Goal: Transaction & Acquisition: Purchase product/service

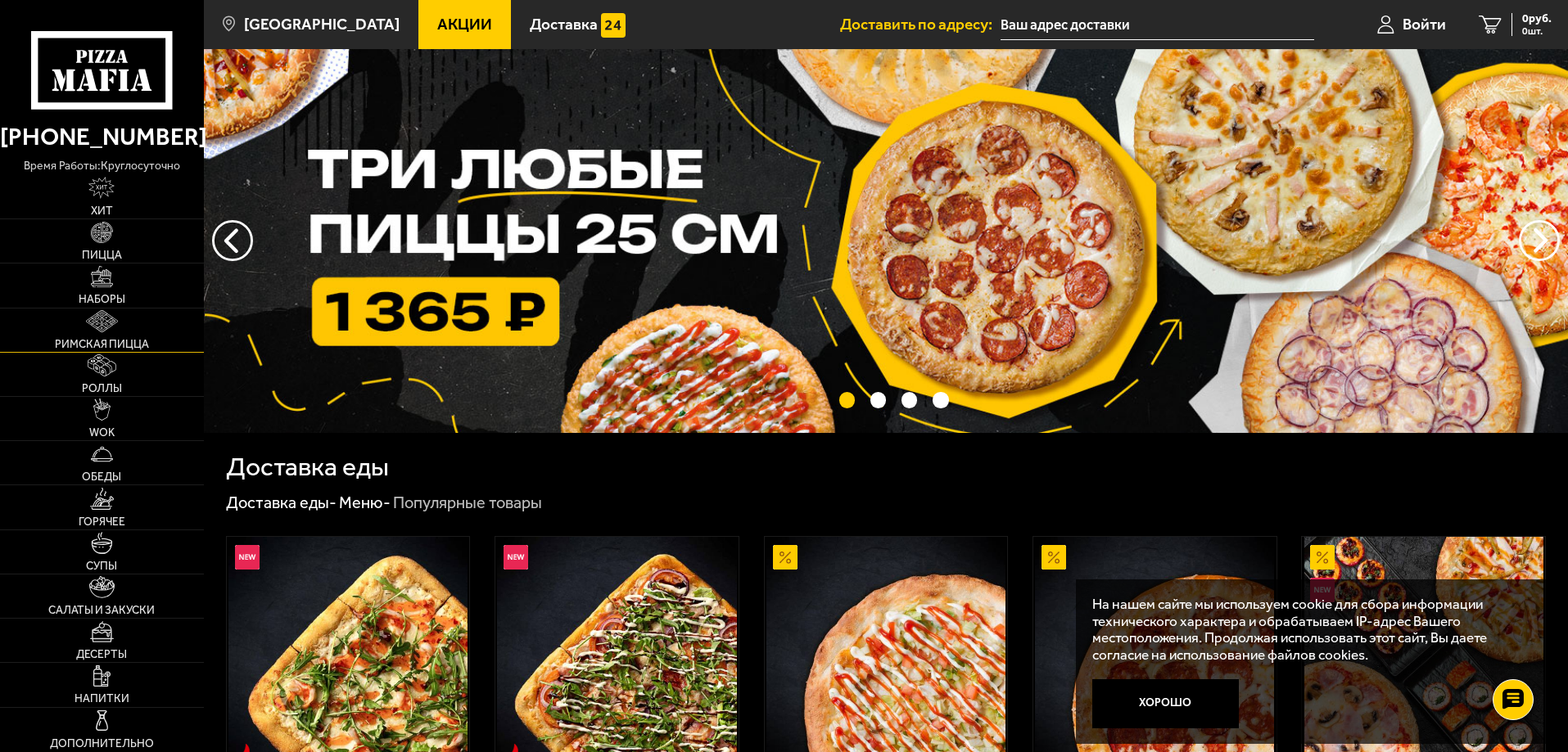
click at [116, 321] on img at bounding box center [102, 321] width 31 height 22
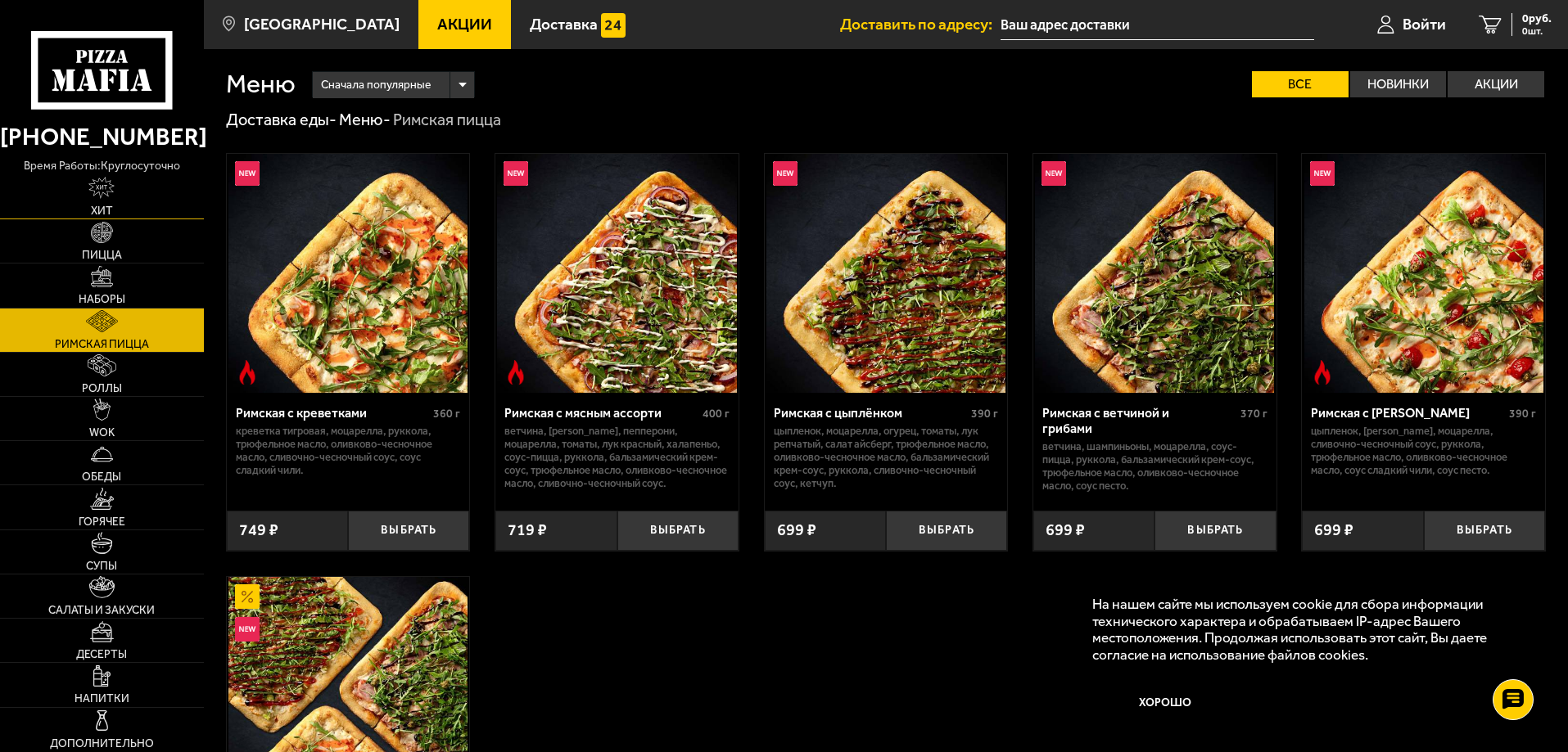
click at [95, 205] on span "Хит" at bounding box center [102, 211] width 22 height 11
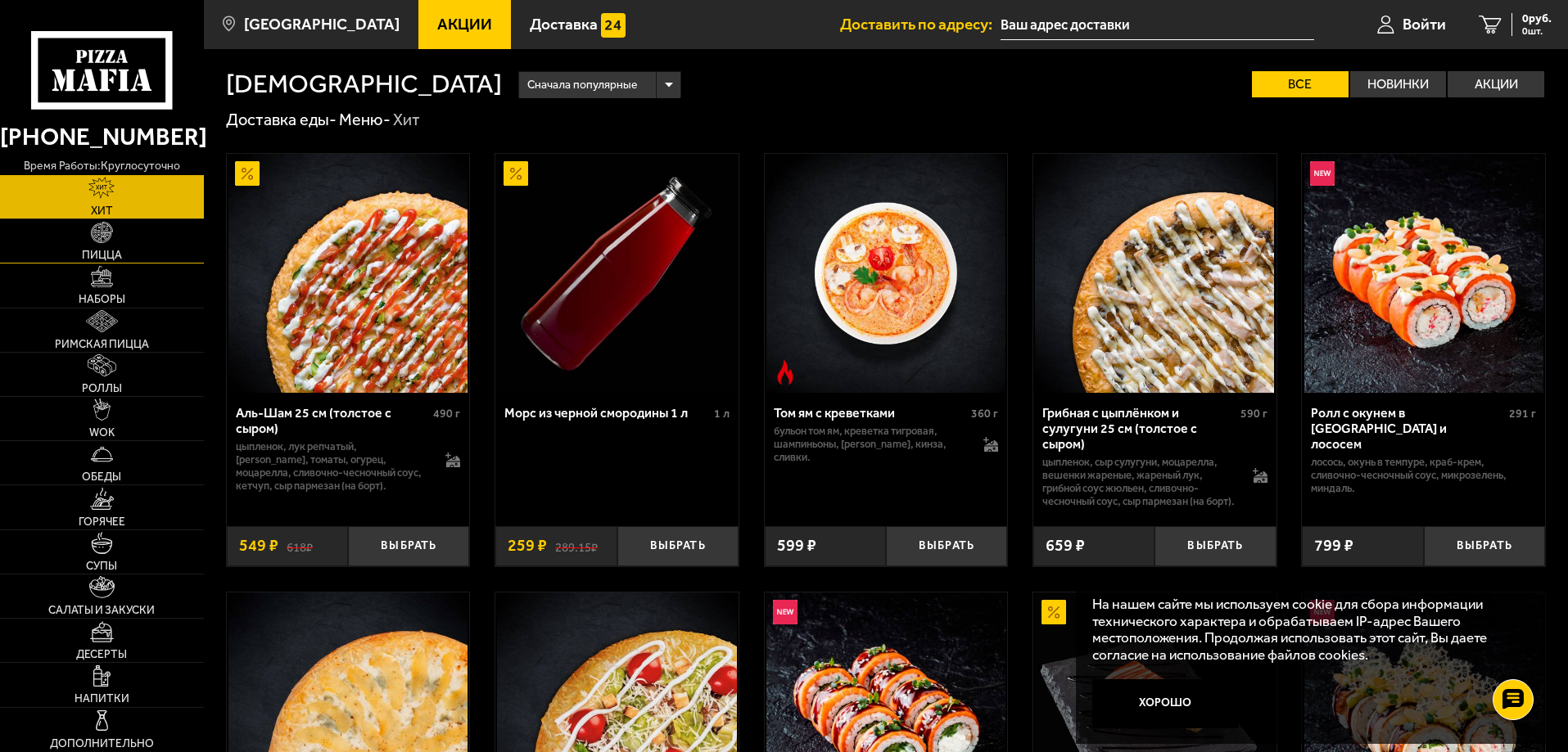
click at [131, 243] on link "Пицца" at bounding box center [102, 240] width 204 height 43
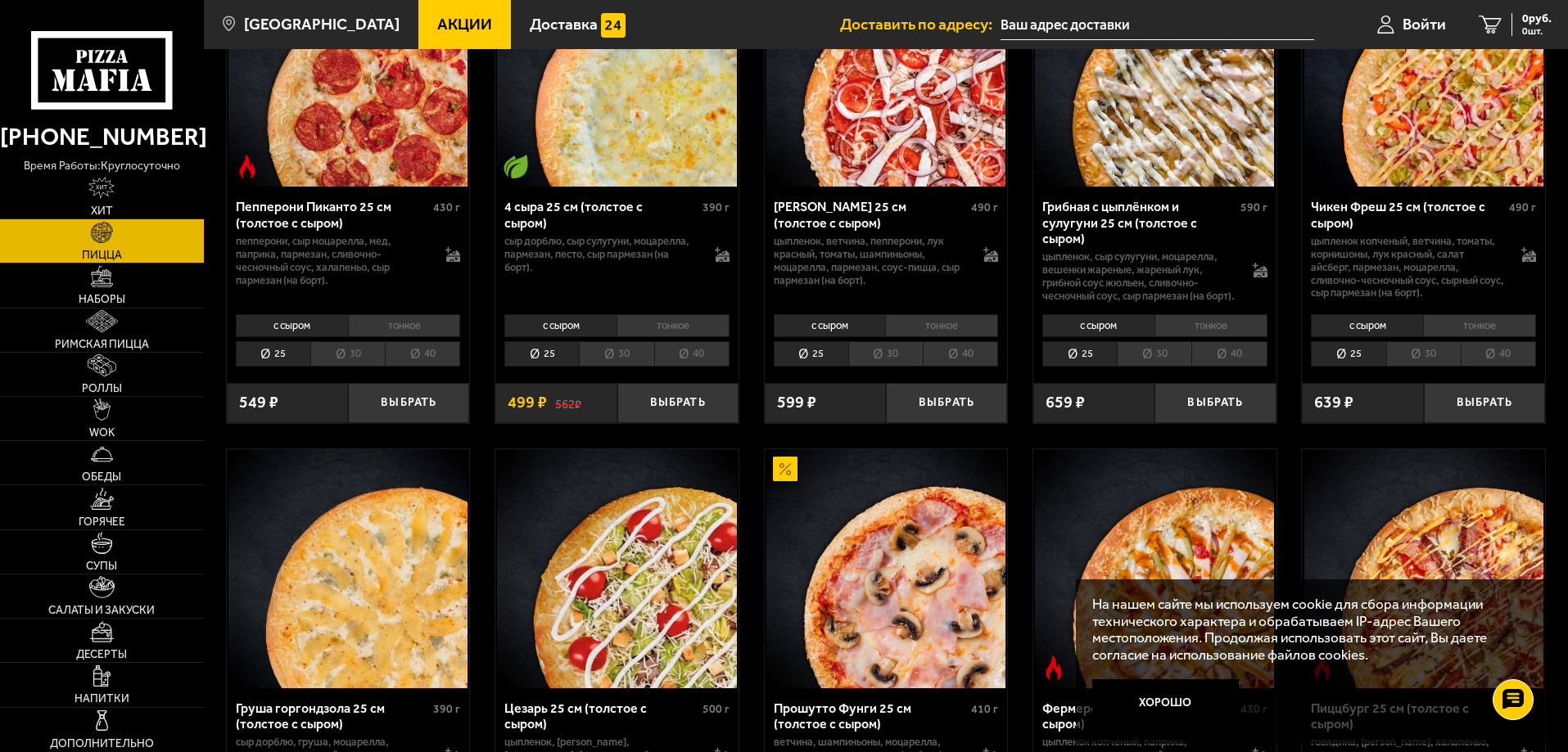
scroll to position [1720, 0]
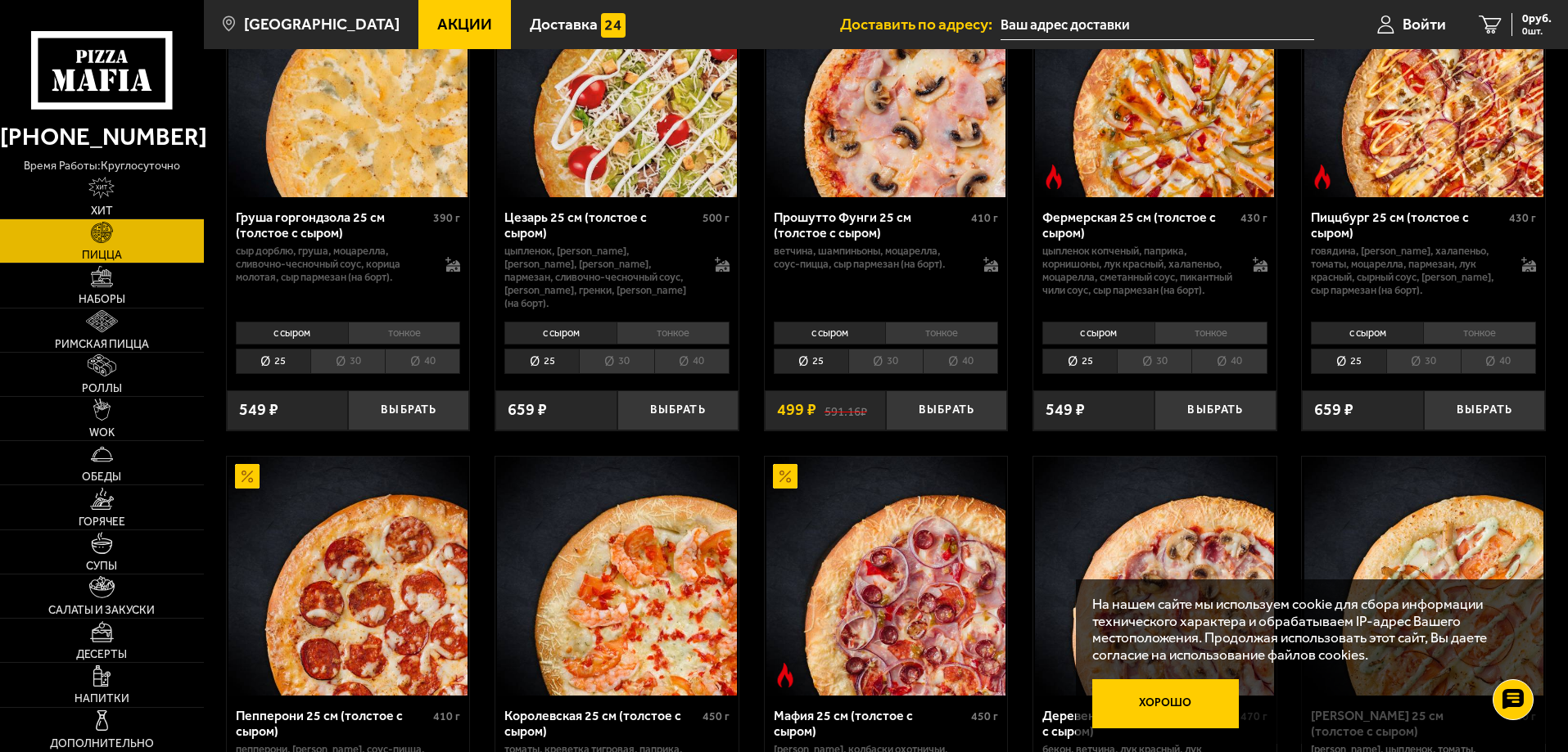
click at [1196, 696] on button "Хорошо" at bounding box center [1165, 704] width 148 height 50
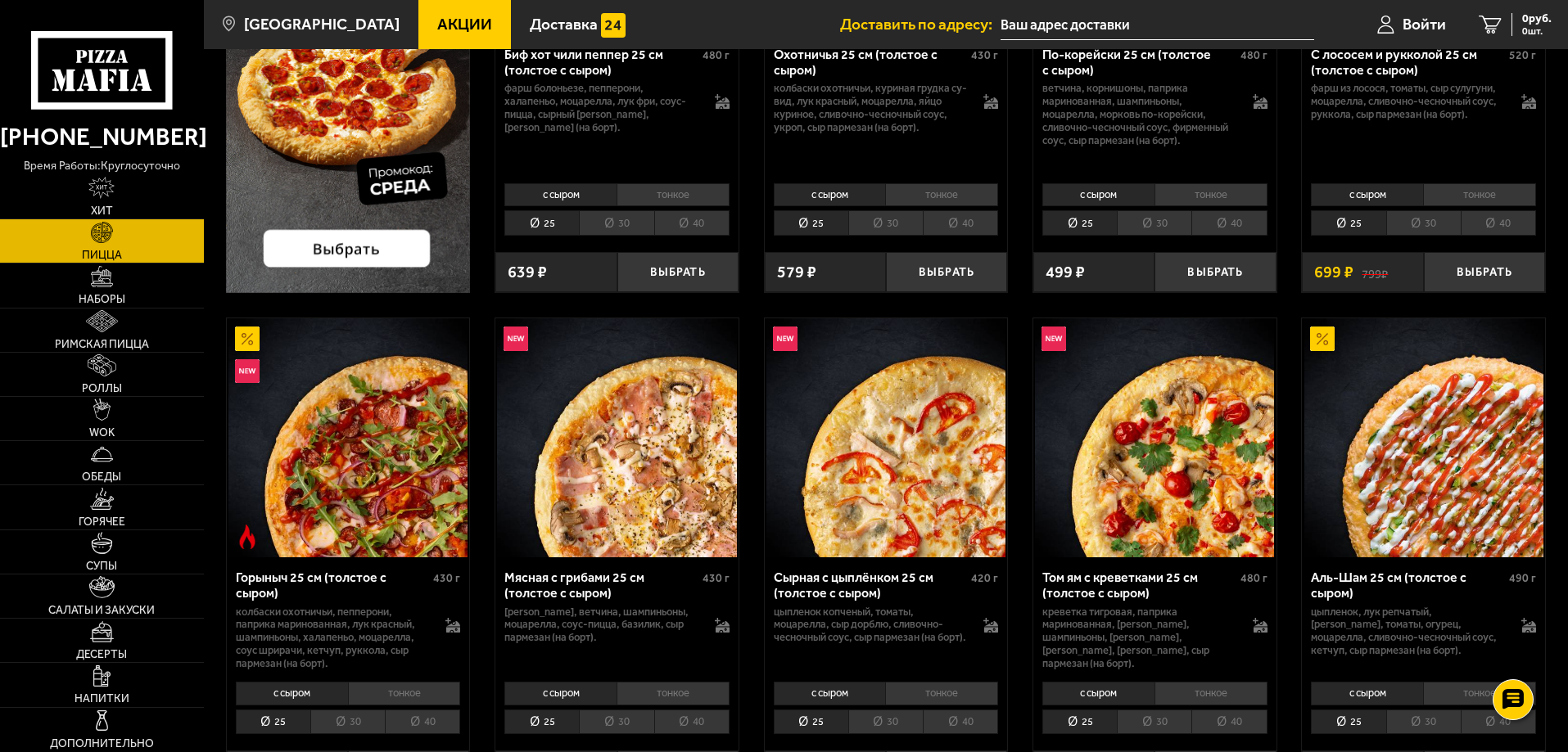
scroll to position [0, 0]
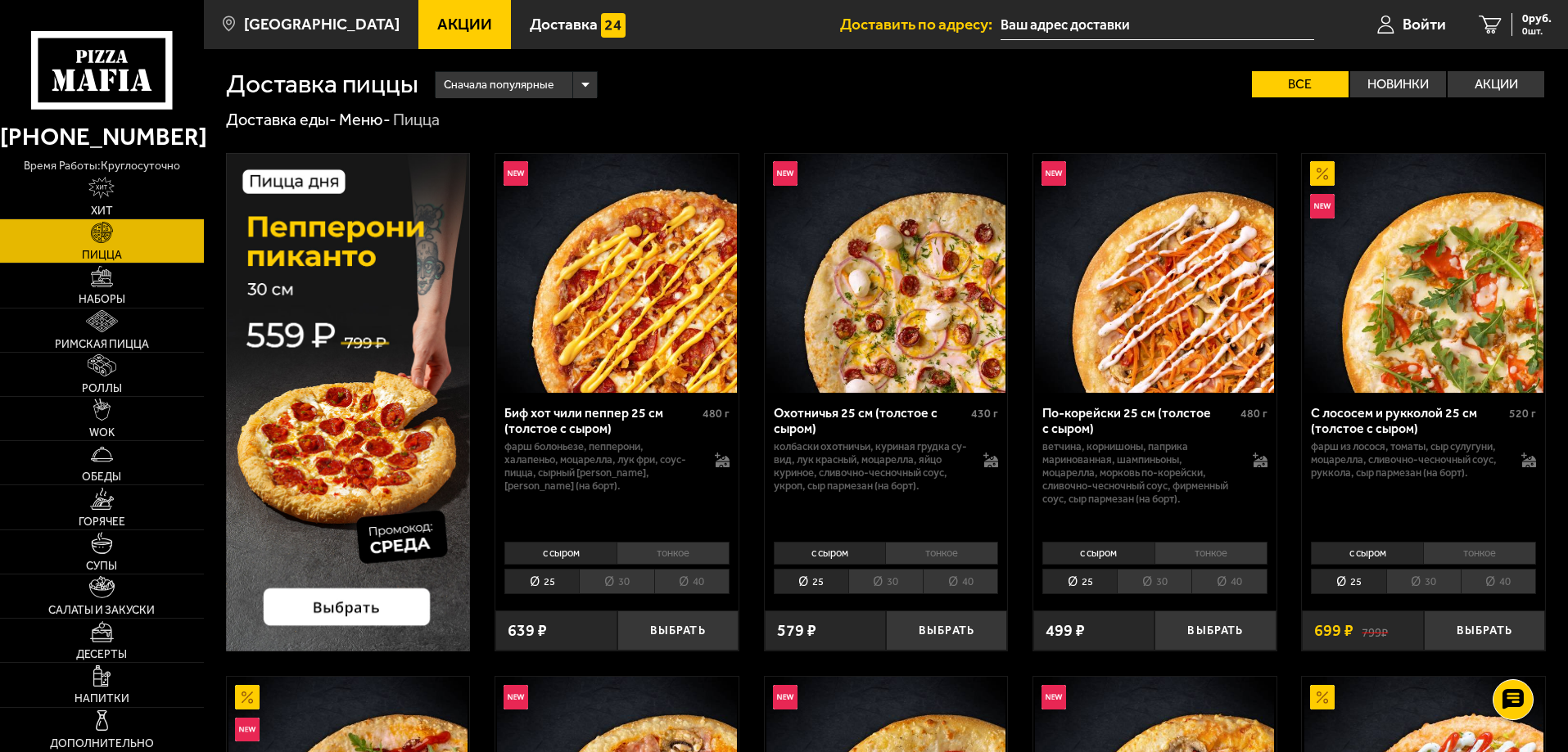
click at [111, 63] on use at bounding box center [110, 56] width 9 height 13
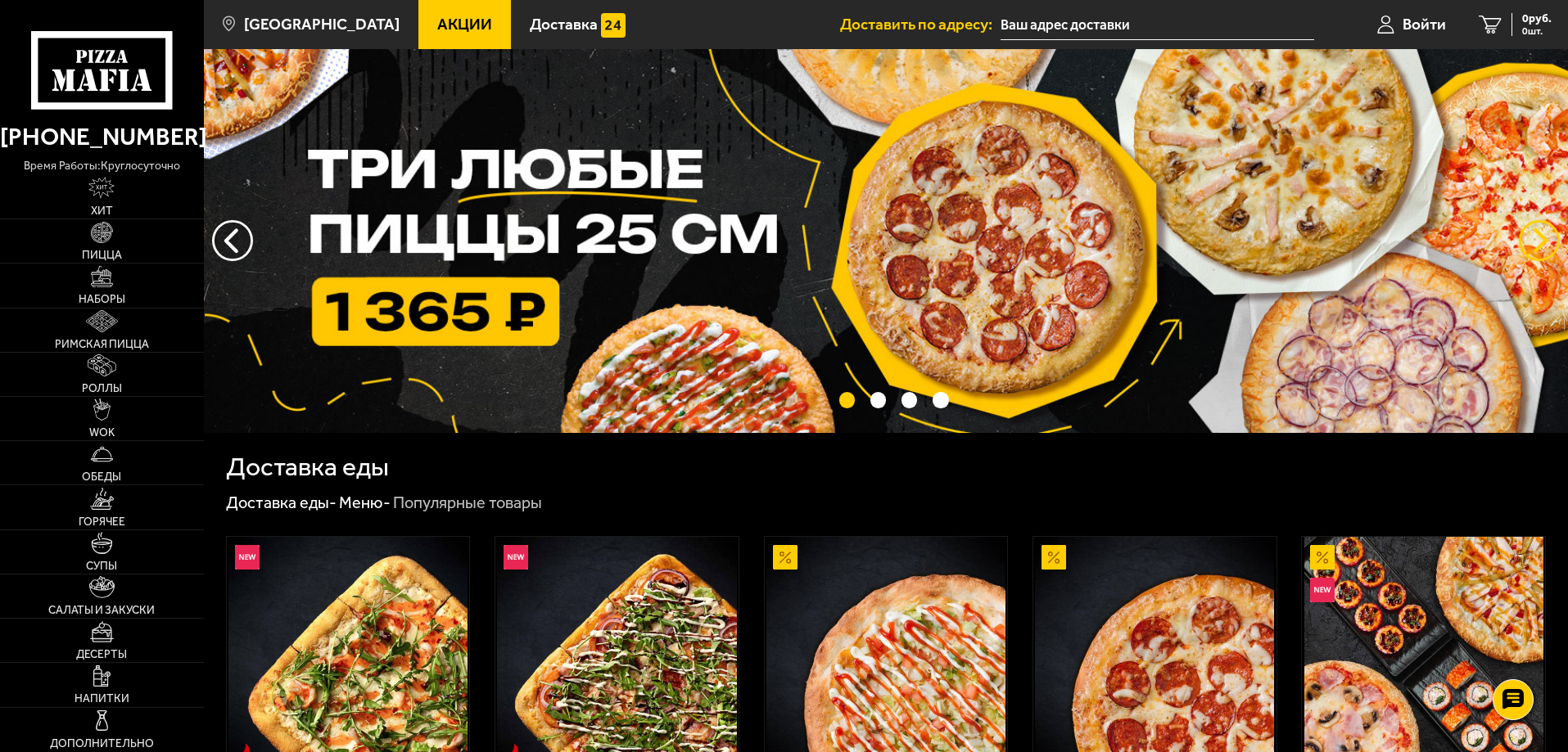
click at [1546, 245] on button "предыдущий" at bounding box center [1539, 240] width 41 height 41
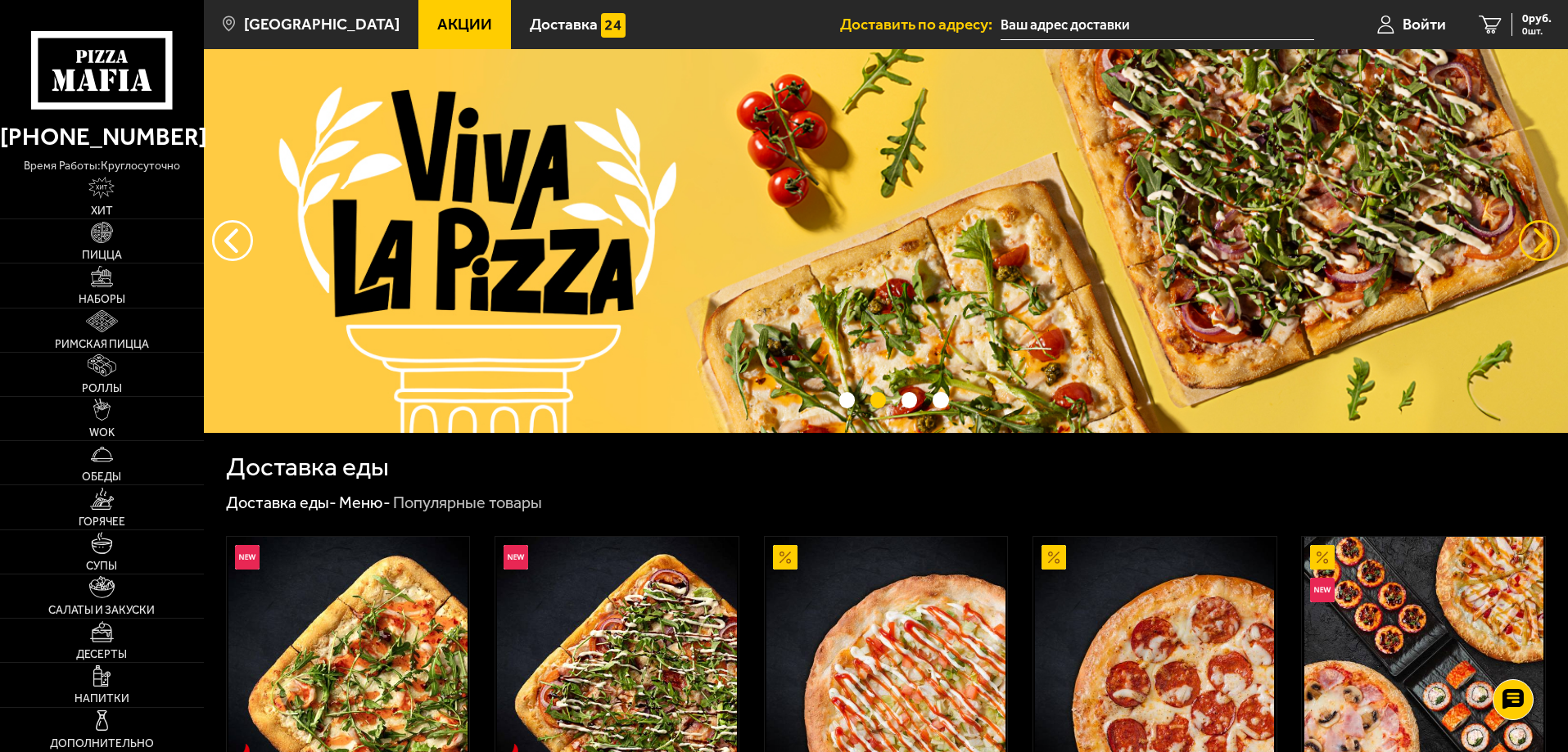
click at [1544, 236] on button "предыдущий" at bounding box center [1539, 240] width 41 height 41
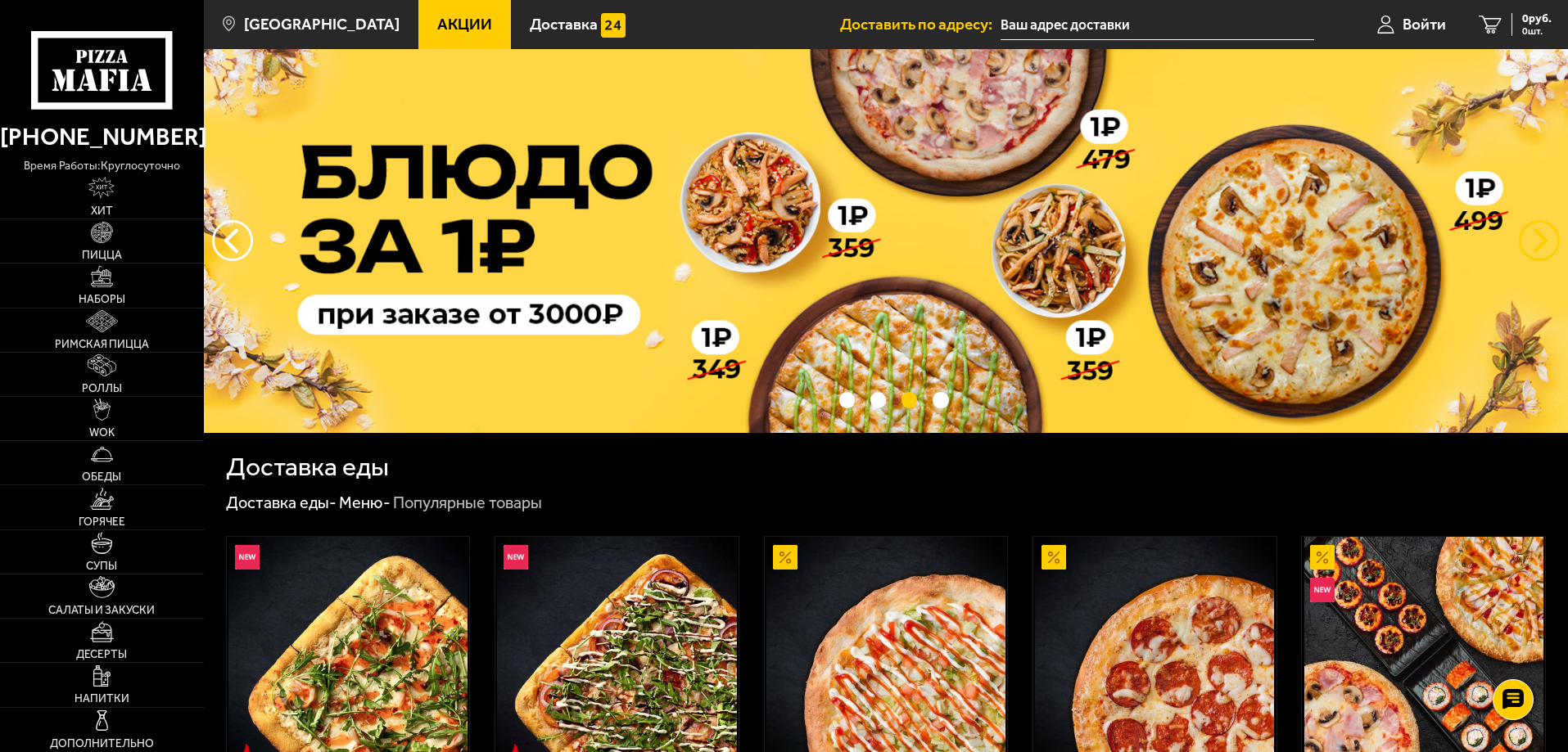
click at [1544, 236] on button "предыдущий" at bounding box center [1539, 240] width 41 height 41
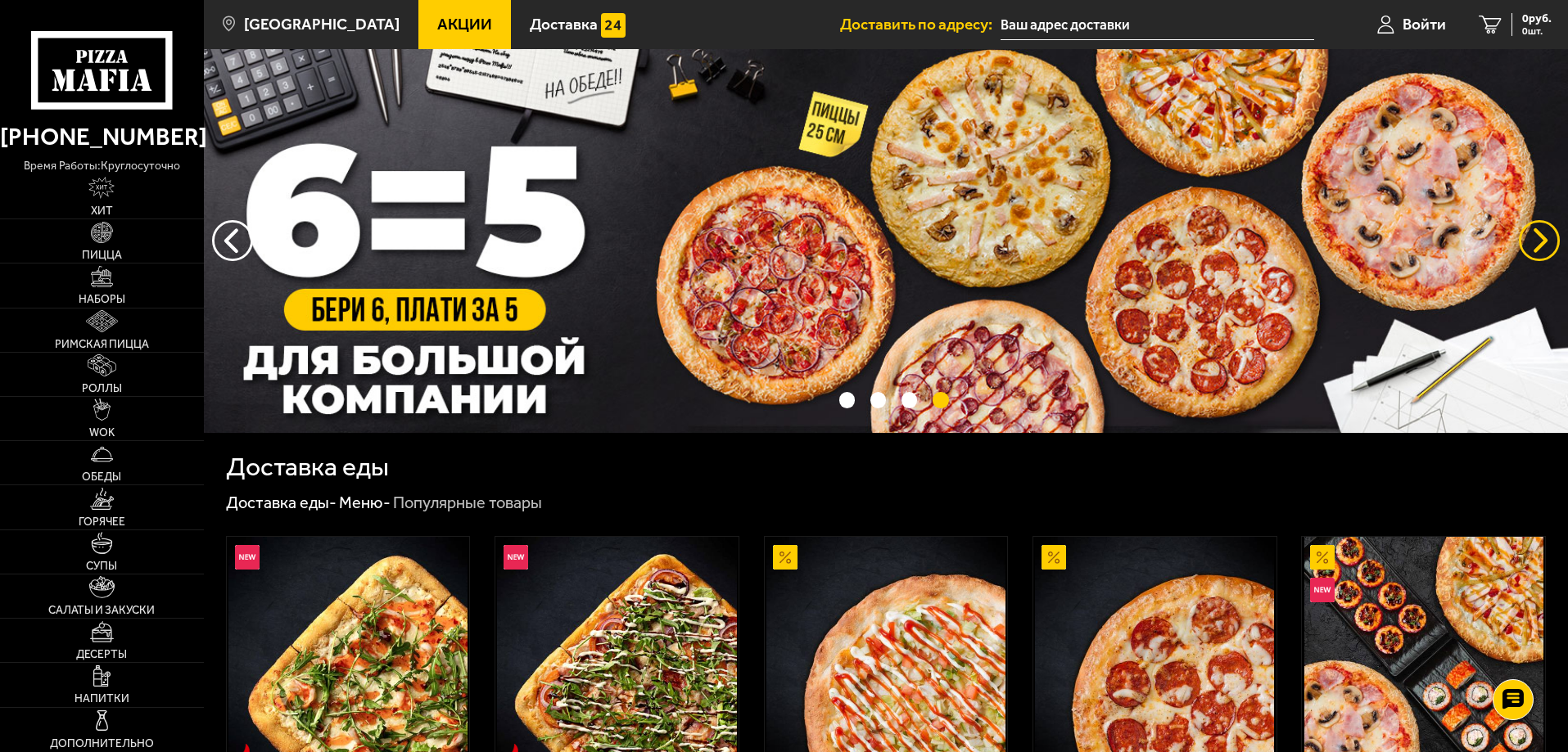
click at [1544, 236] on button "предыдущий" at bounding box center [1539, 240] width 41 height 41
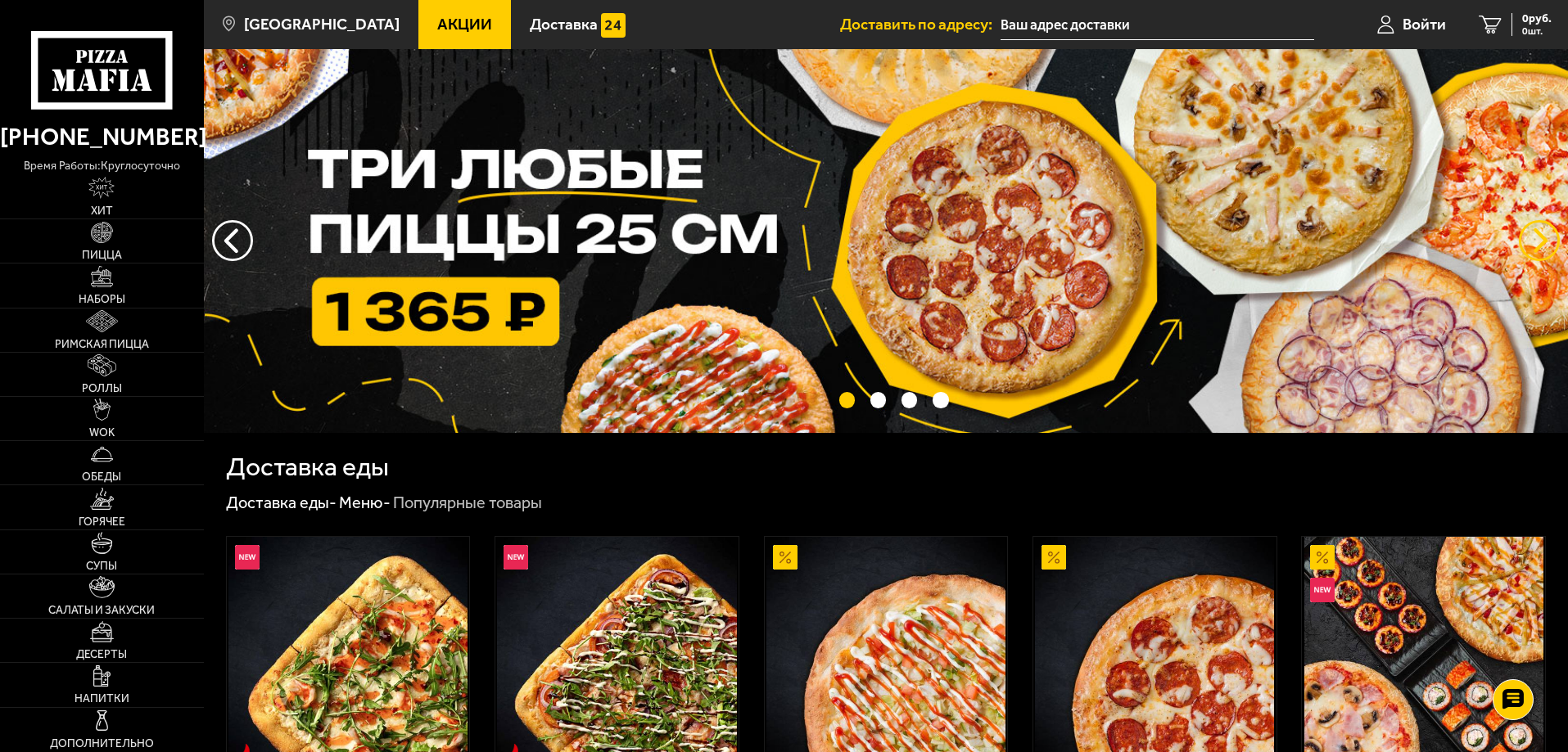
click at [1544, 236] on button "предыдущий" at bounding box center [1539, 240] width 41 height 41
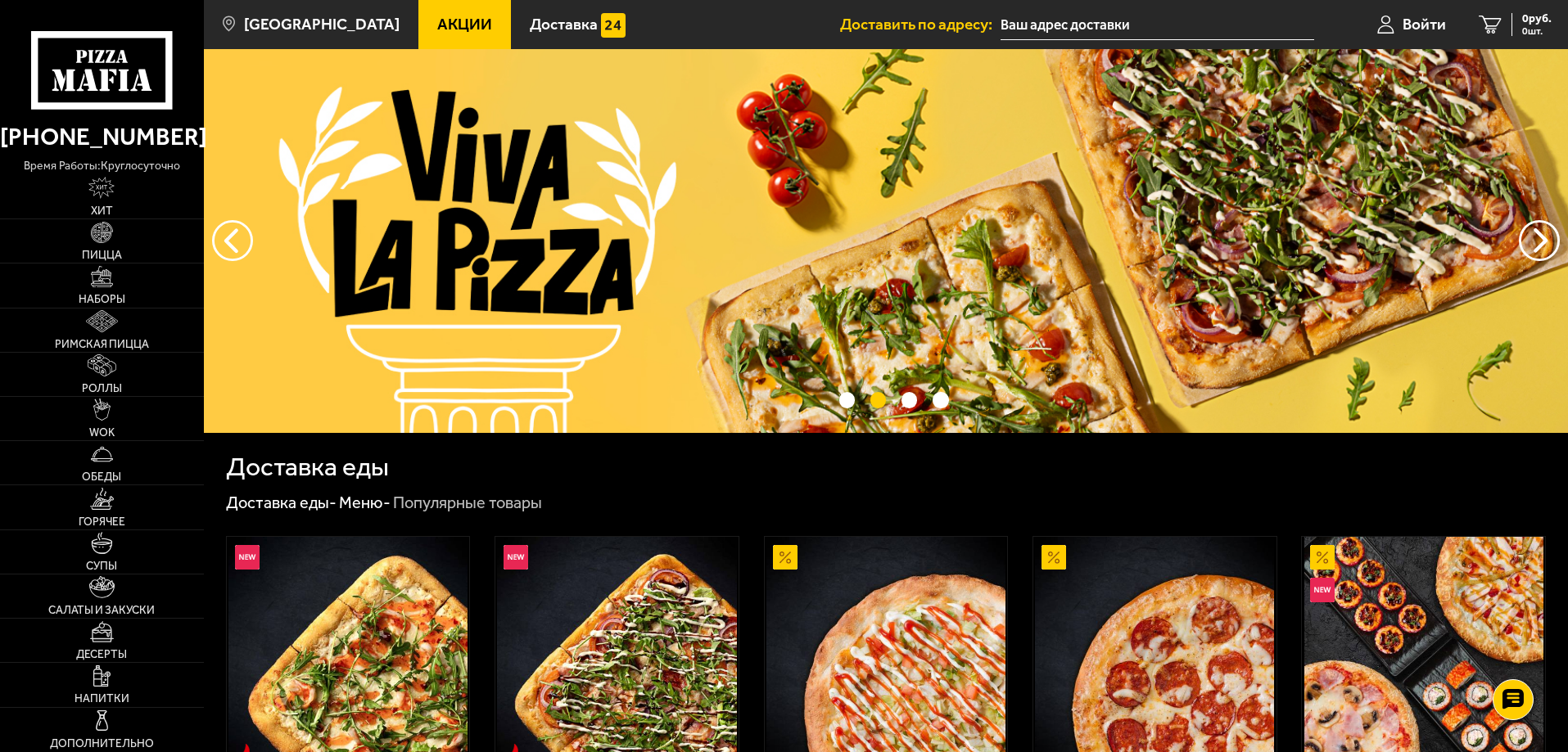
click at [1135, 291] on img at bounding box center [885, 241] width 1364 height 384
